Goal: Transaction & Acquisition: Purchase product/service

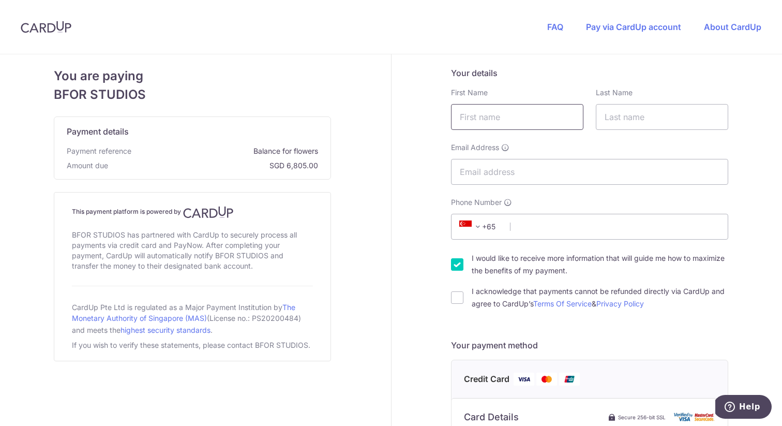
click at [502, 115] on input "text" at bounding box center [517, 117] width 132 height 26
type input "[PERSON_NAME]"
type input "[PERSON_NAME][EMAIL_ADDRESS][DOMAIN_NAME]"
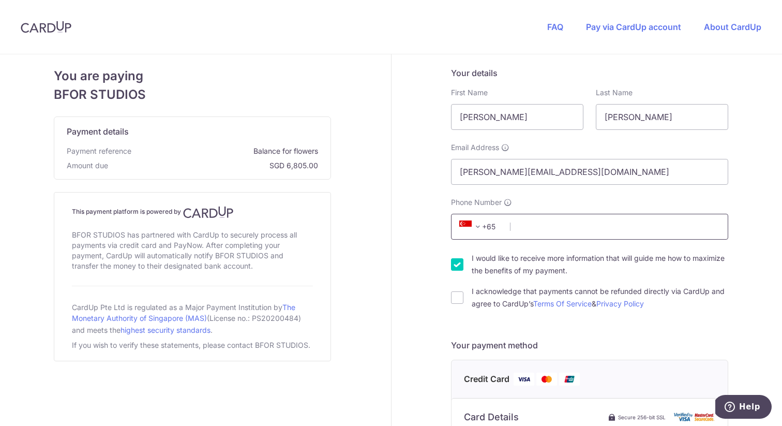
type input "94747533"
type input "577197"
type input "[STREET_ADDRESS][GEOGRAPHIC_DATA]"
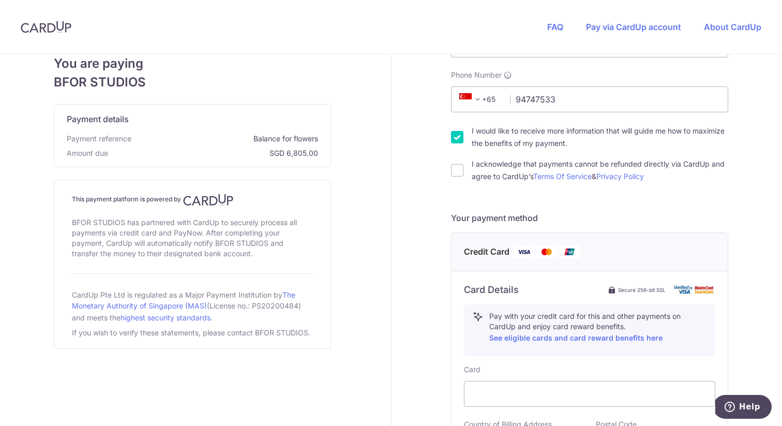
scroll to position [130, 0]
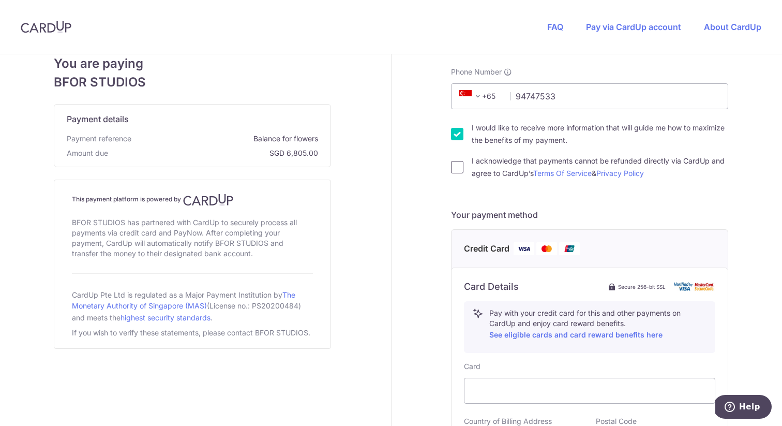
click at [460, 170] on input "I acknowledge that payments cannot be refunded directly via CardUp and agree to…" at bounding box center [457, 167] width 12 height 12
checkbox input "true"
click at [458, 137] on input "I would like to receive more information that will guide me how to maximize the…" at bounding box center [457, 134] width 12 height 12
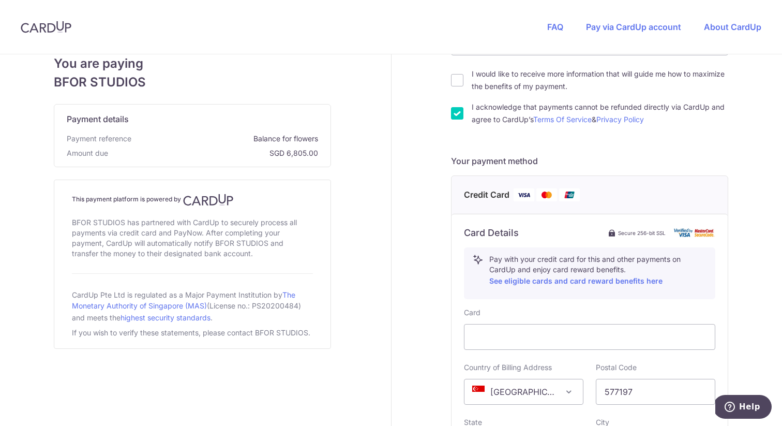
scroll to position [183, 0]
click at [457, 82] on input "I would like to receive more information that will guide me how to maximize the…" at bounding box center [457, 81] width 12 height 12
click at [458, 82] on input "I would like to receive more information that will guide me how to maximize the…" at bounding box center [457, 81] width 12 height 12
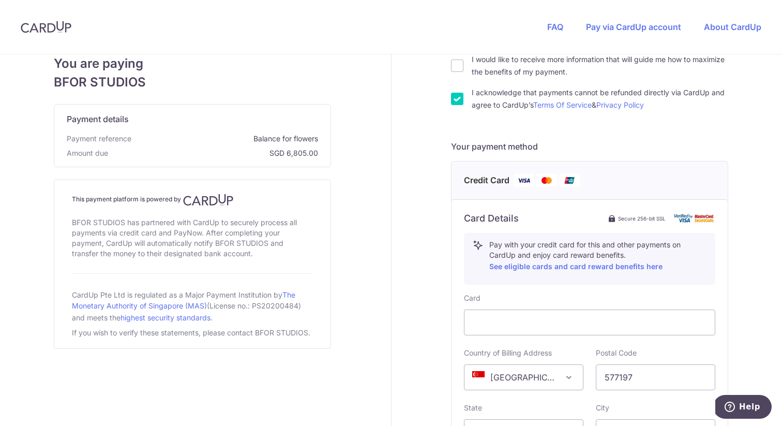
scroll to position [191, 0]
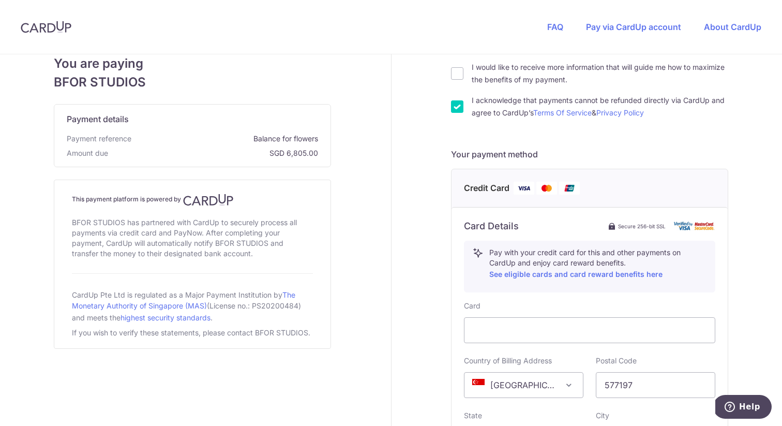
click at [465, 72] on div "I would like to receive more information that will guide me how to maximize the…" at bounding box center [589, 73] width 277 height 25
click at [459, 74] on input "I would like to receive more information that will guide me how to maximize the…" at bounding box center [457, 73] width 12 height 12
checkbox input "true"
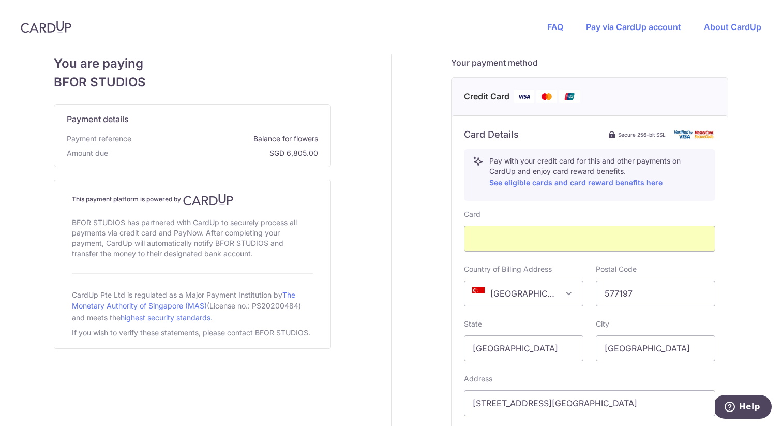
scroll to position [412, 0]
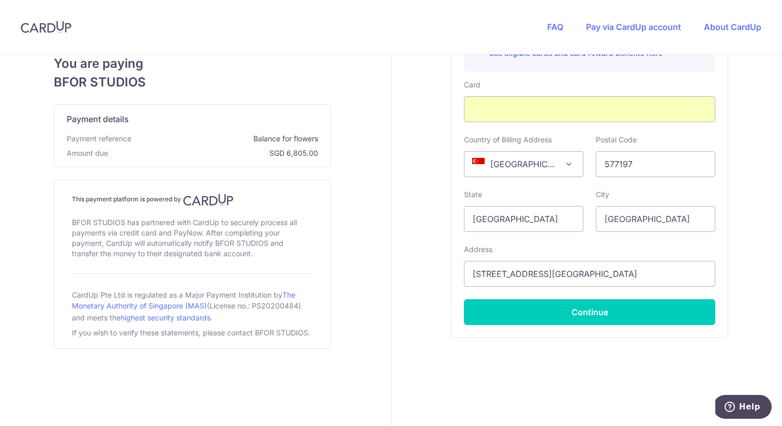
click at [516, 333] on div "Card Details Secure 256-bit SSL Pay with your credit card for this and other pa…" at bounding box center [590, 161] width 276 height 351
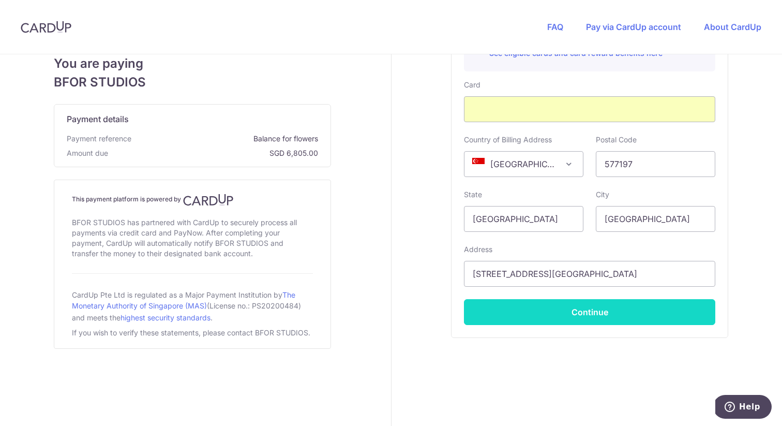
click at [517, 320] on button "Continue" at bounding box center [589, 312] width 251 height 26
type input "**** 0712"
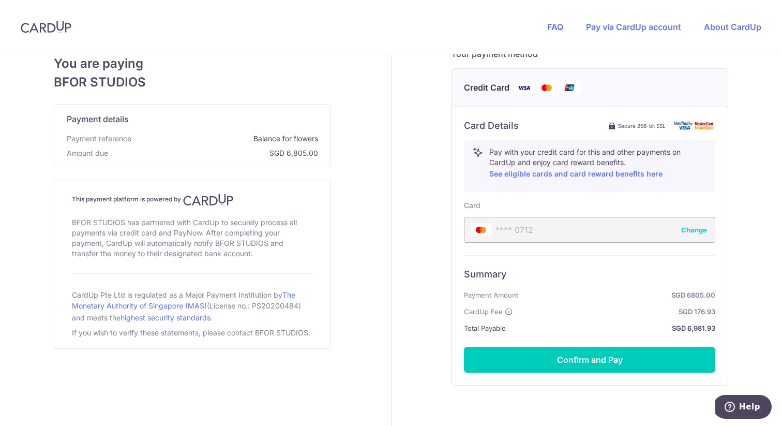
scroll to position [287, 0]
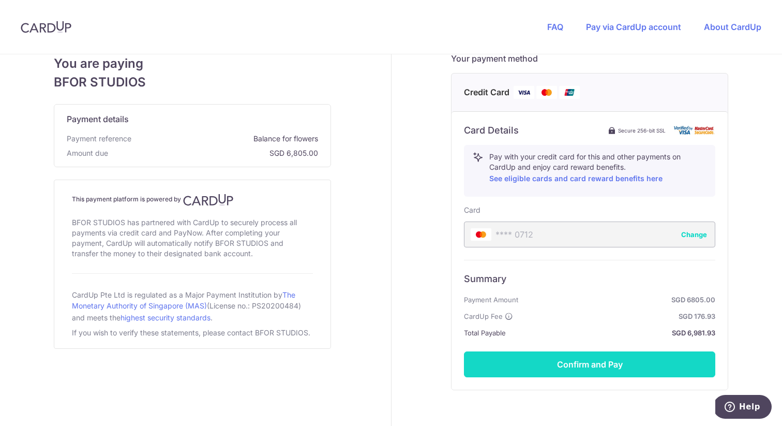
click at [487, 357] on button "Confirm and Pay" at bounding box center [589, 364] width 251 height 26
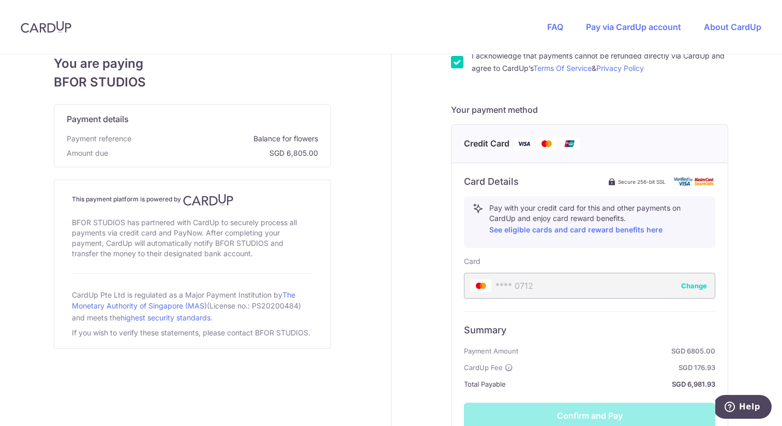
scroll to position [339, 0]
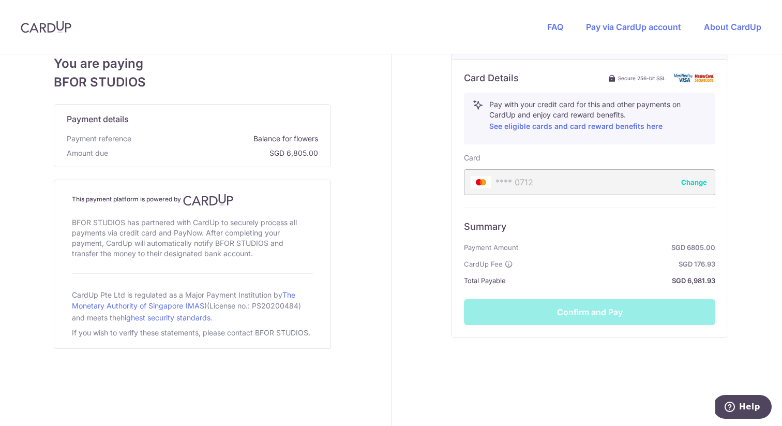
click at [517, 317] on div "Summary Payment Amount SGD 6805.00 CardUp Fee SGD 176.93 Total Payable SGD 6,98…" at bounding box center [589, 265] width 251 height 117
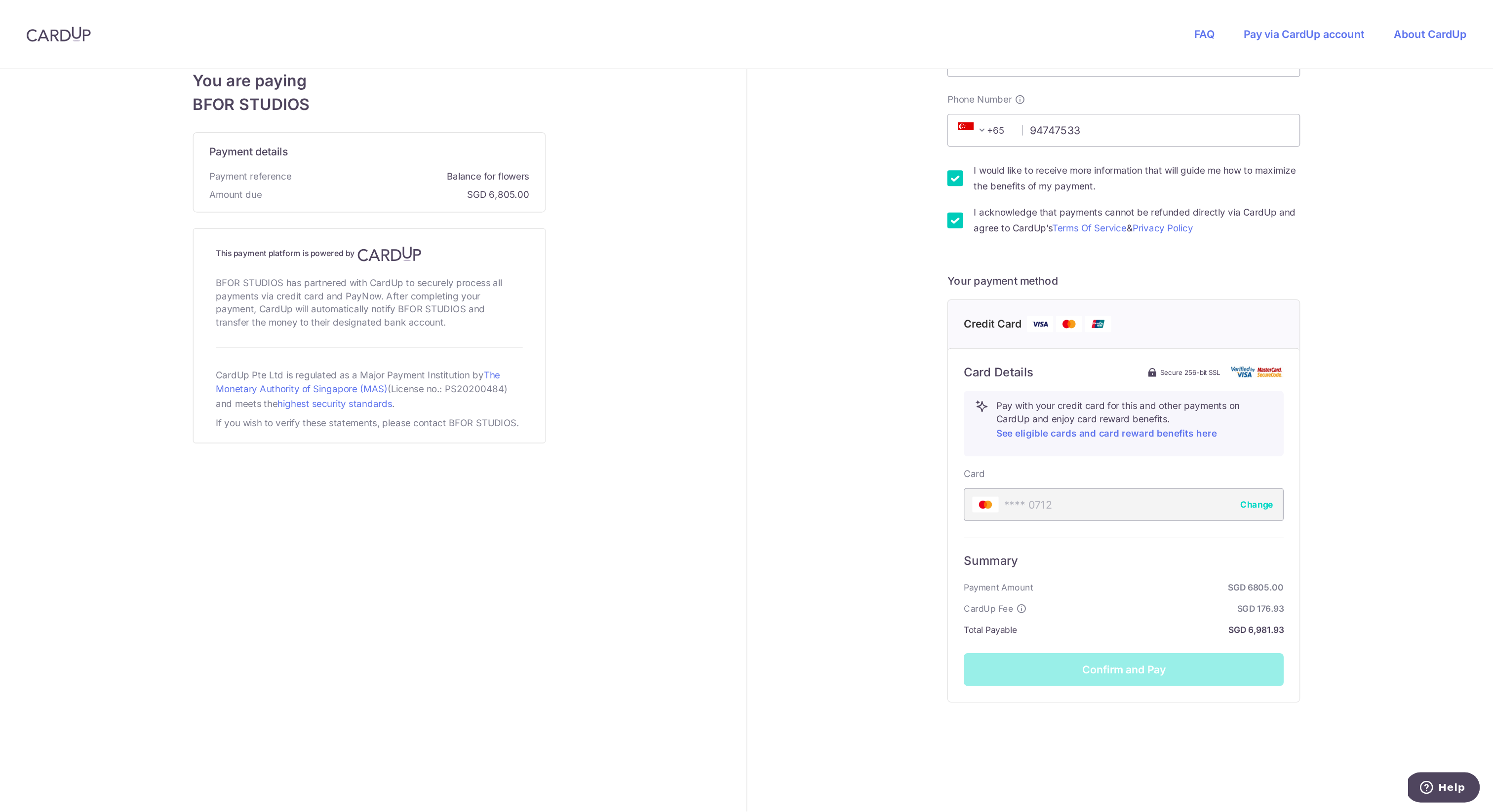
scroll to position [0, 0]
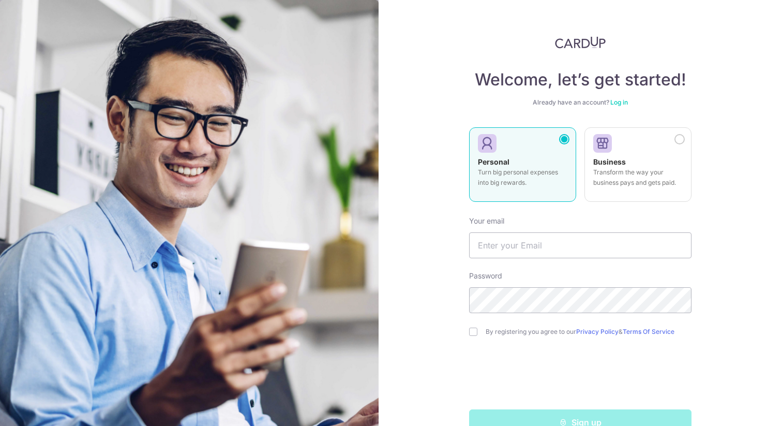
scroll to position [26, 0]
